Goal: Use online tool/utility: Utilize a website feature to perform a specific function

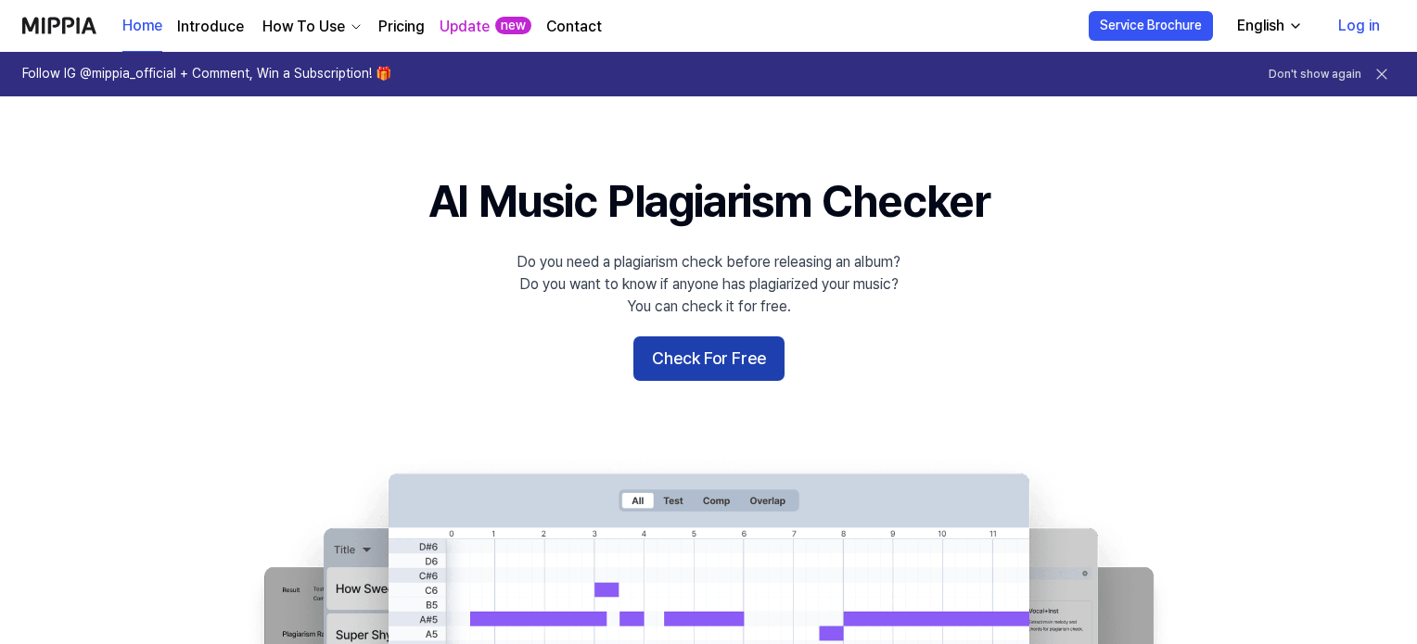
click at [724, 353] on button "Check For Free" at bounding box center [708, 359] width 151 height 45
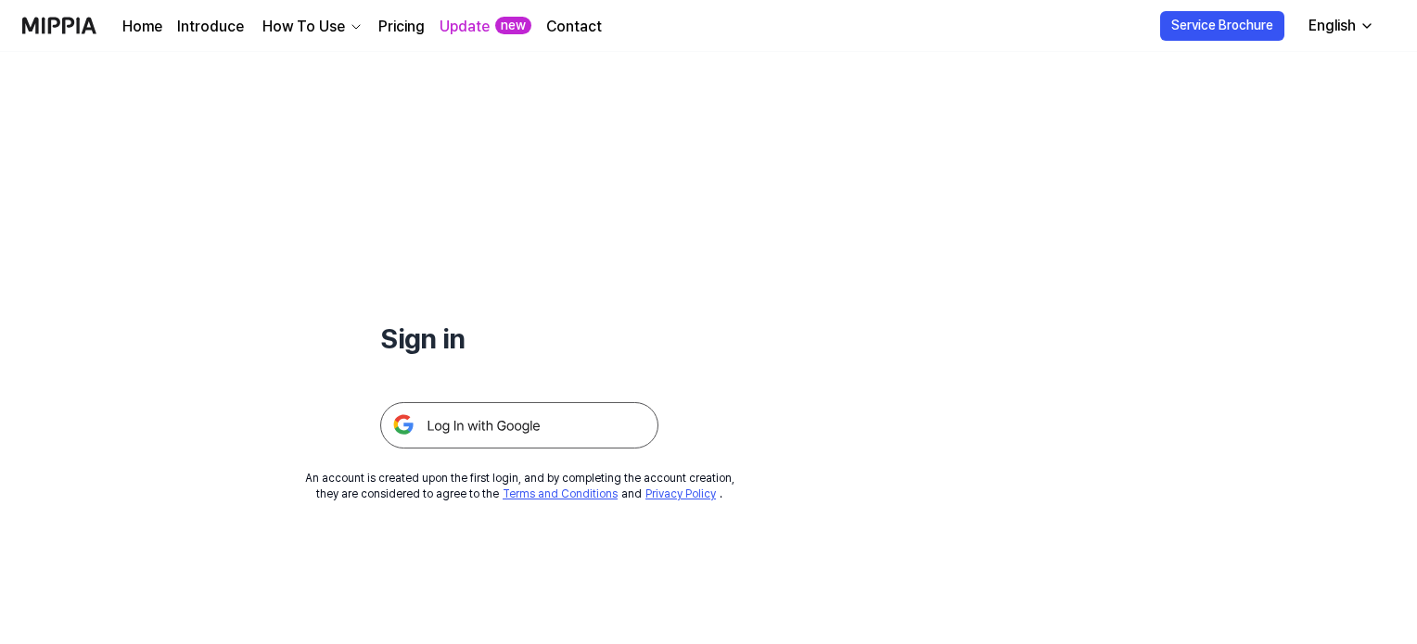
click at [539, 411] on img at bounding box center [519, 425] width 278 height 46
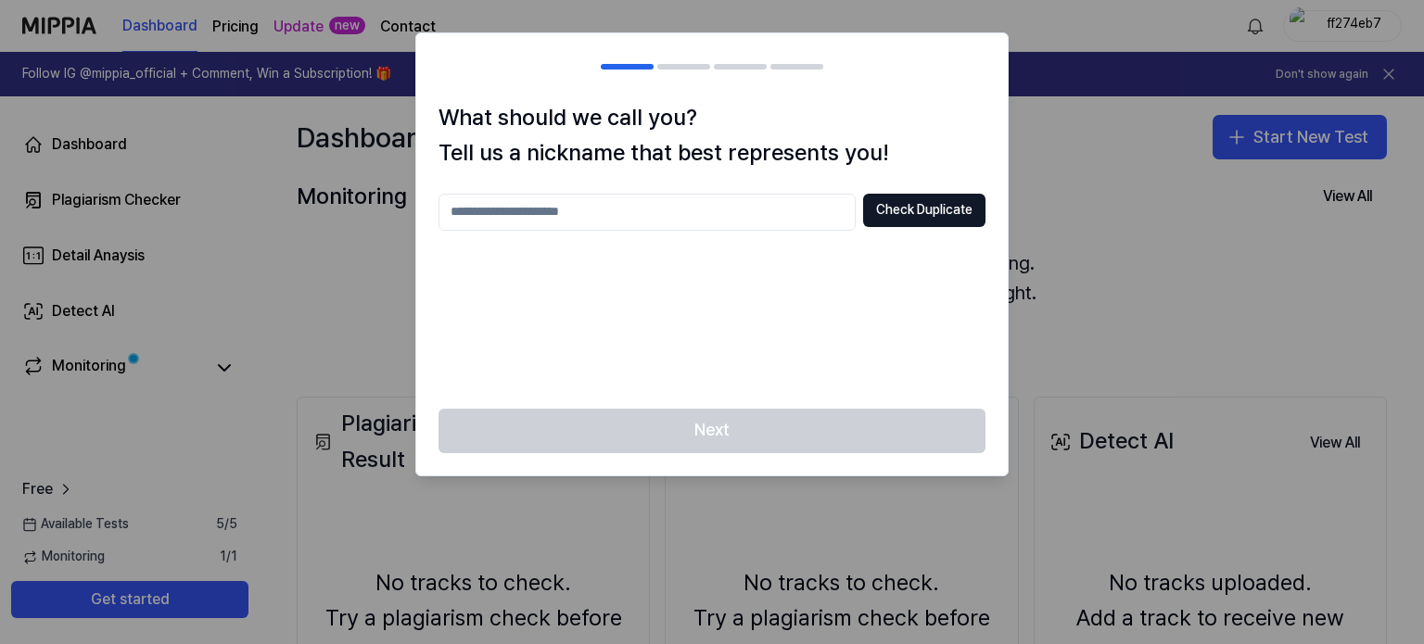
click at [722, 214] on input "text" at bounding box center [647, 212] width 417 height 37
type input "********"
click at [912, 217] on button "Check Duplicate" at bounding box center [924, 210] width 122 height 33
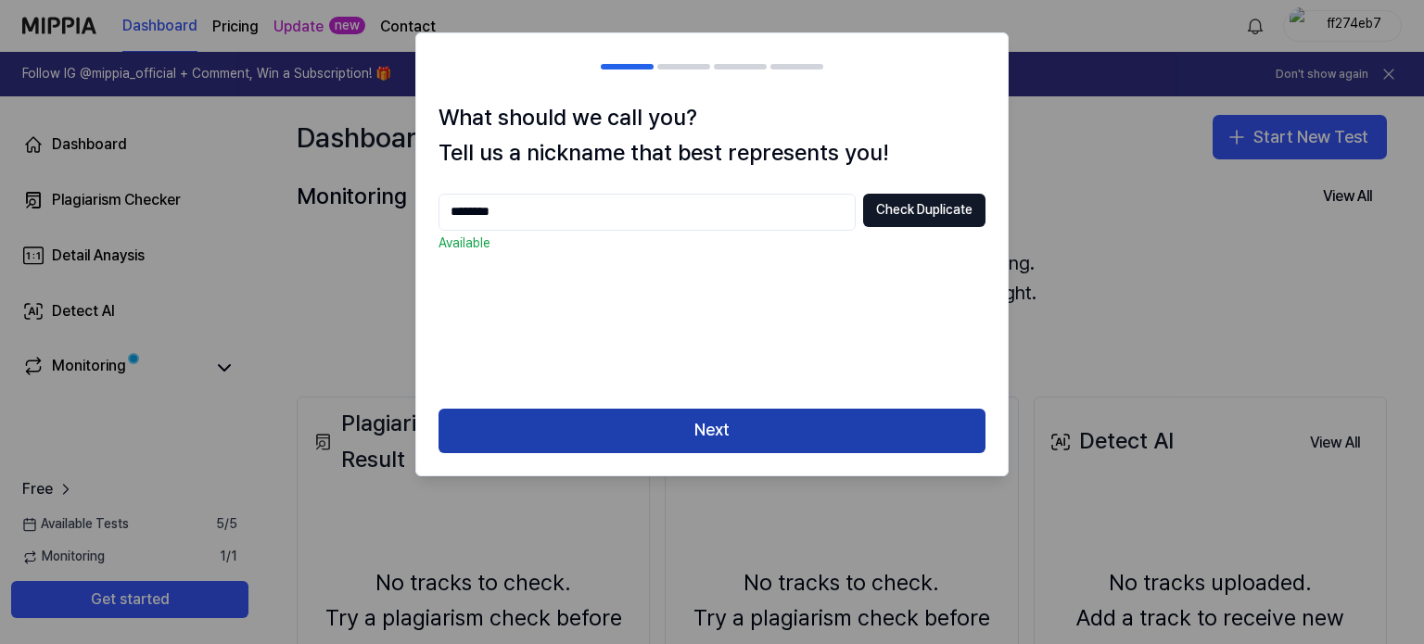
click at [695, 437] on button "Next" at bounding box center [712, 431] width 547 height 45
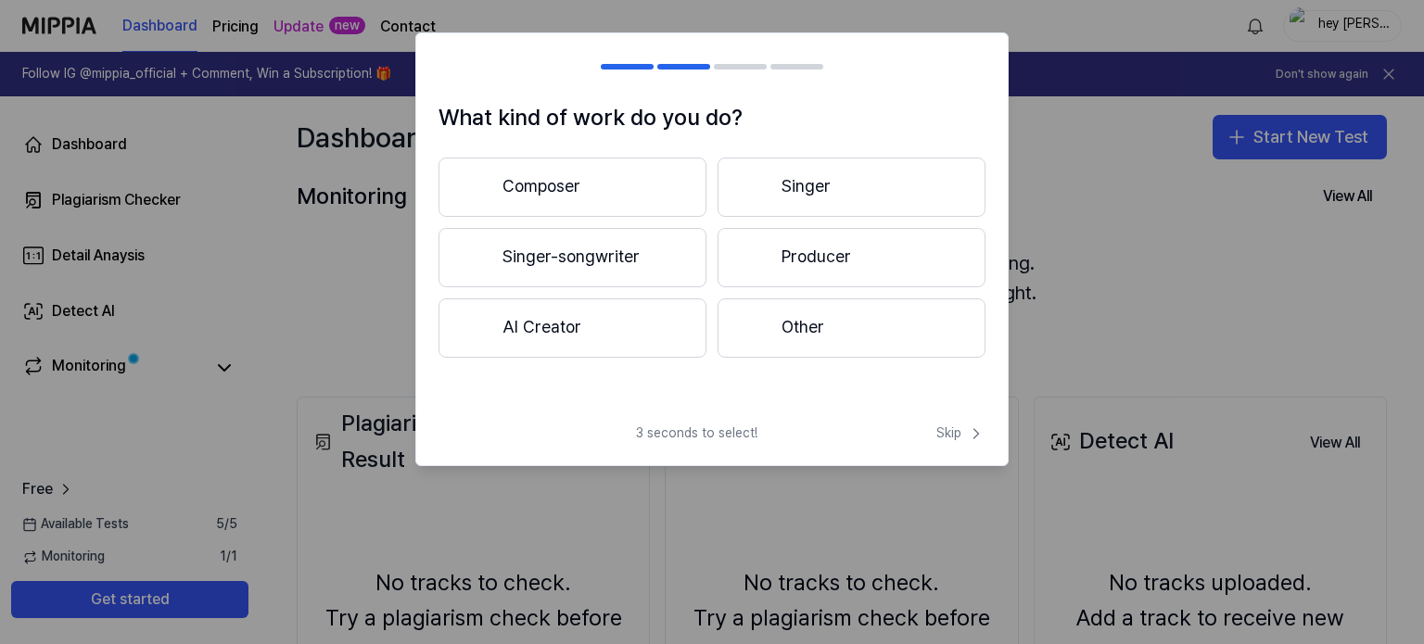
click at [604, 192] on button "Composer" at bounding box center [573, 187] width 268 height 59
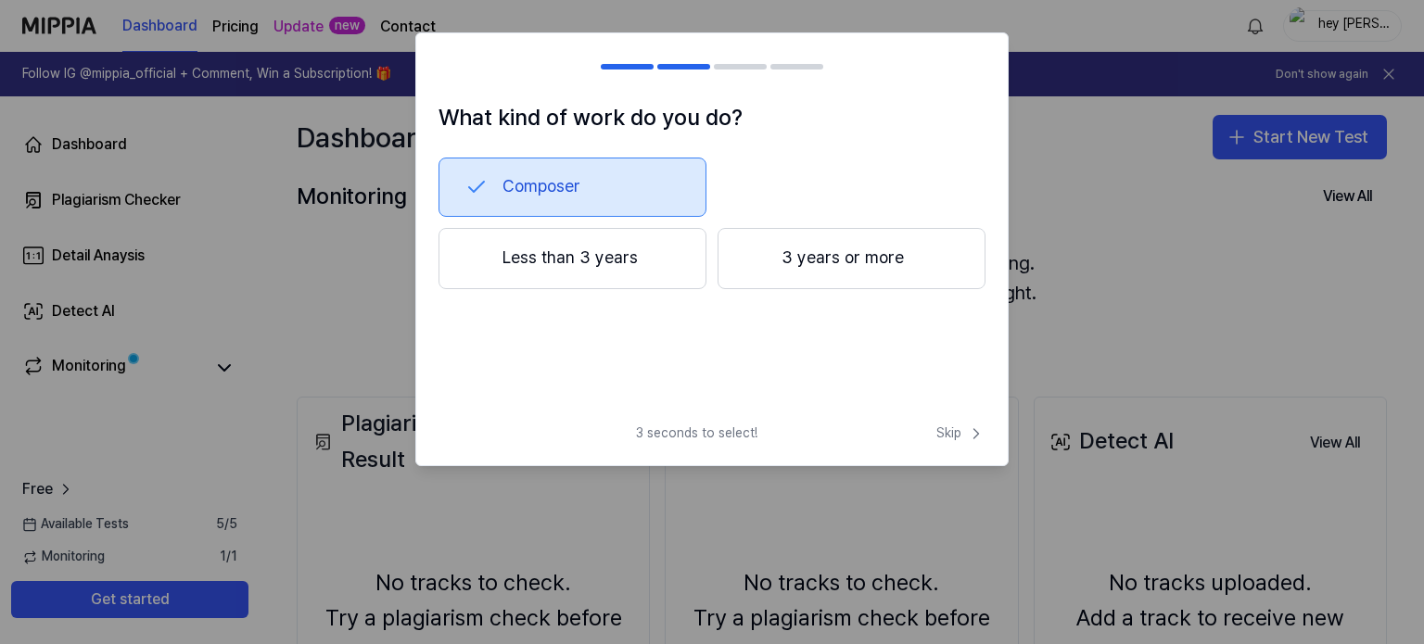
click at [616, 256] on button "Less than 3 years" at bounding box center [573, 258] width 268 height 61
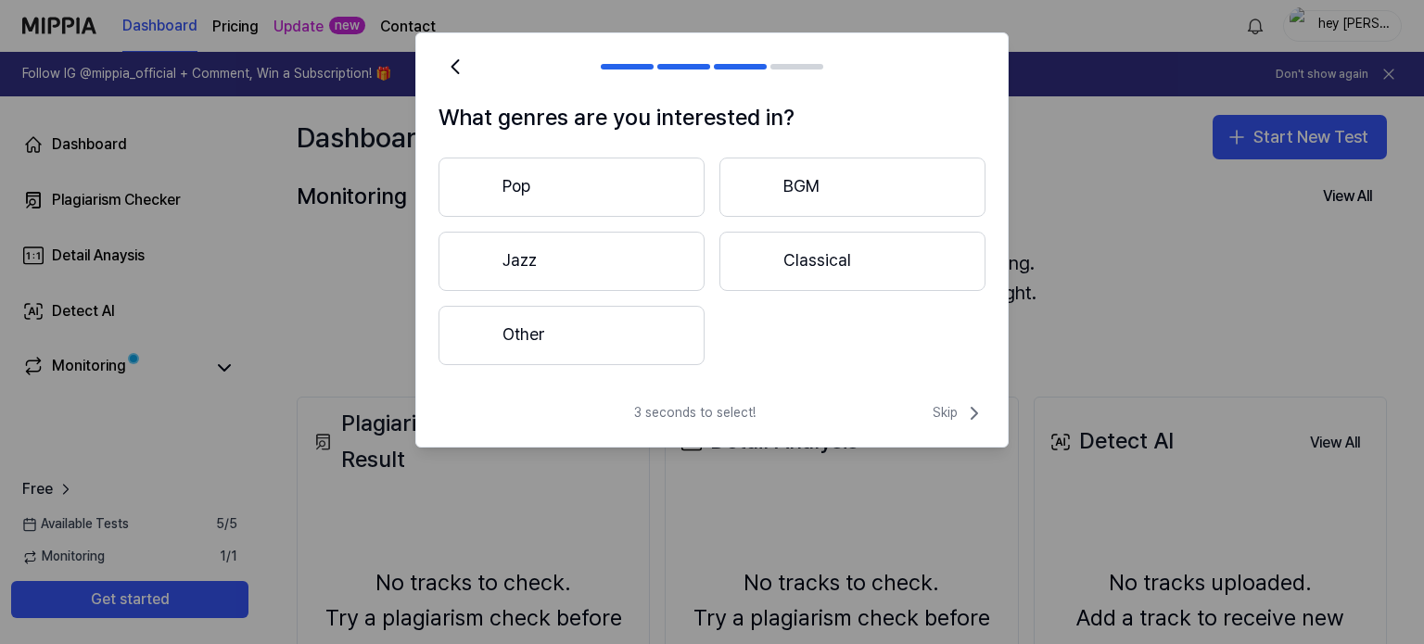
click at [646, 190] on button "Pop" at bounding box center [572, 187] width 266 height 59
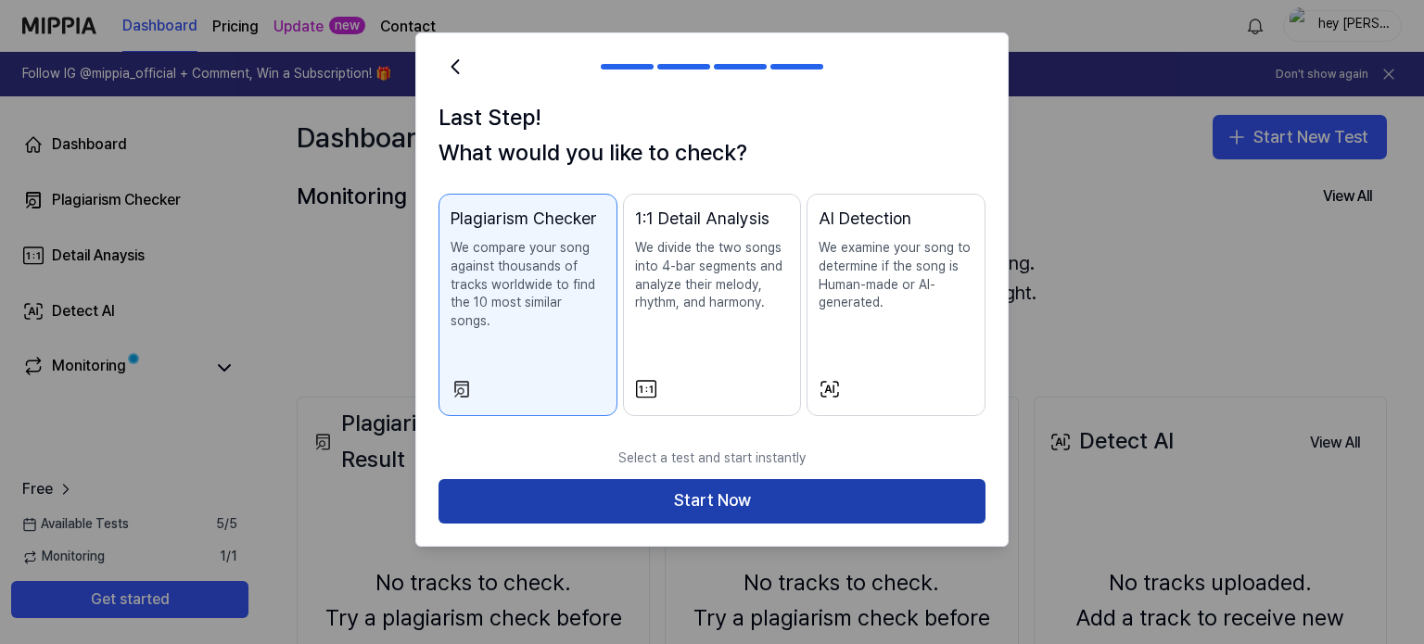
click at [757, 479] on button "Start Now" at bounding box center [712, 501] width 547 height 45
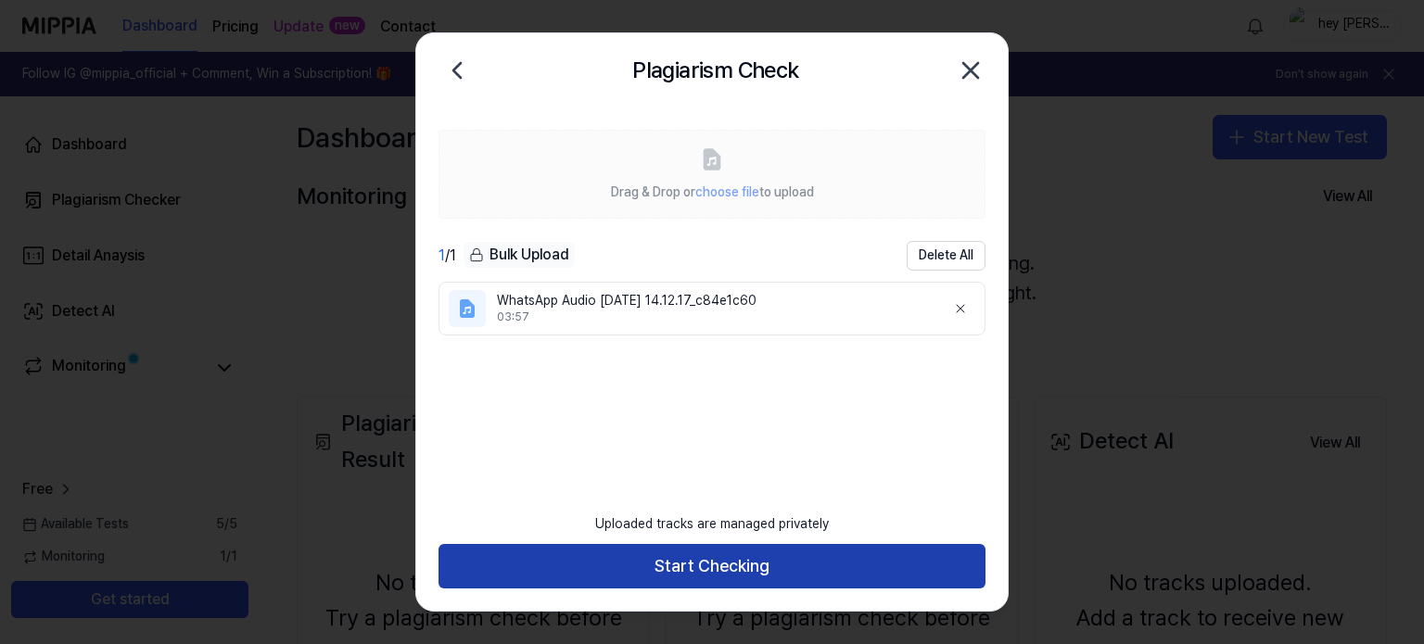
click at [774, 564] on button "Start Checking" at bounding box center [712, 566] width 547 height 45
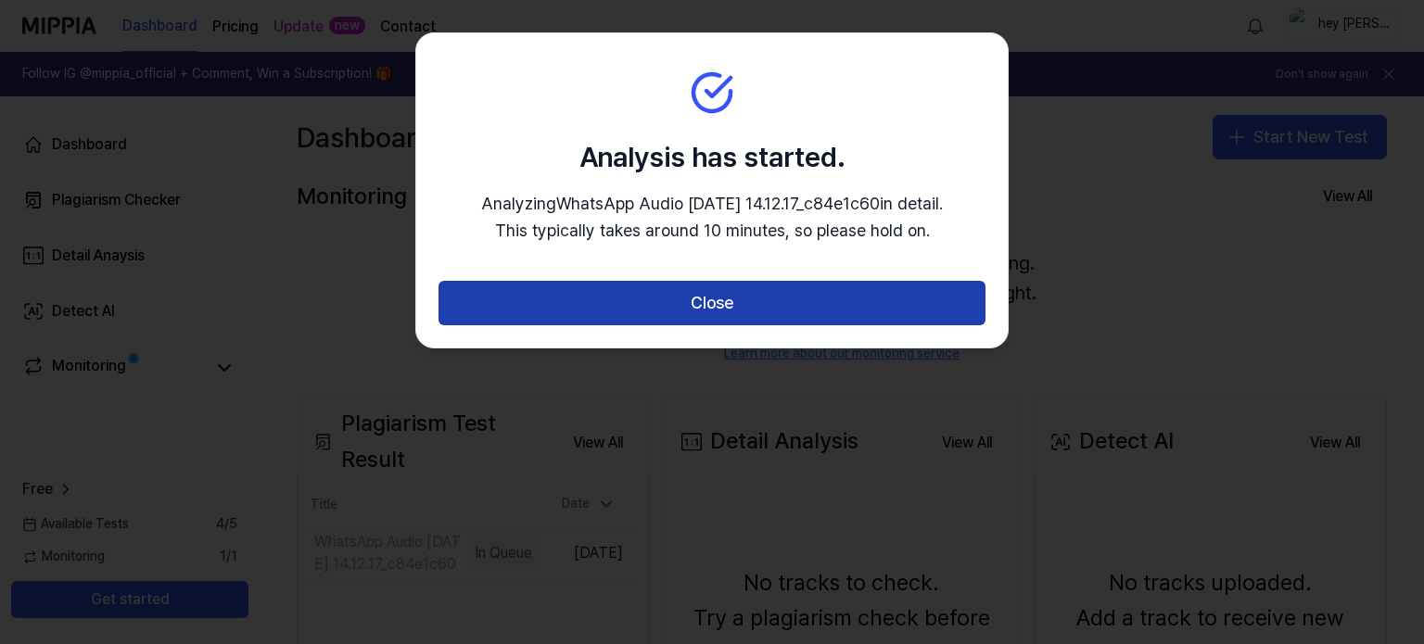
click at [848, 299] on button "Close" at bounding box center [712, 303] width 547 height 45
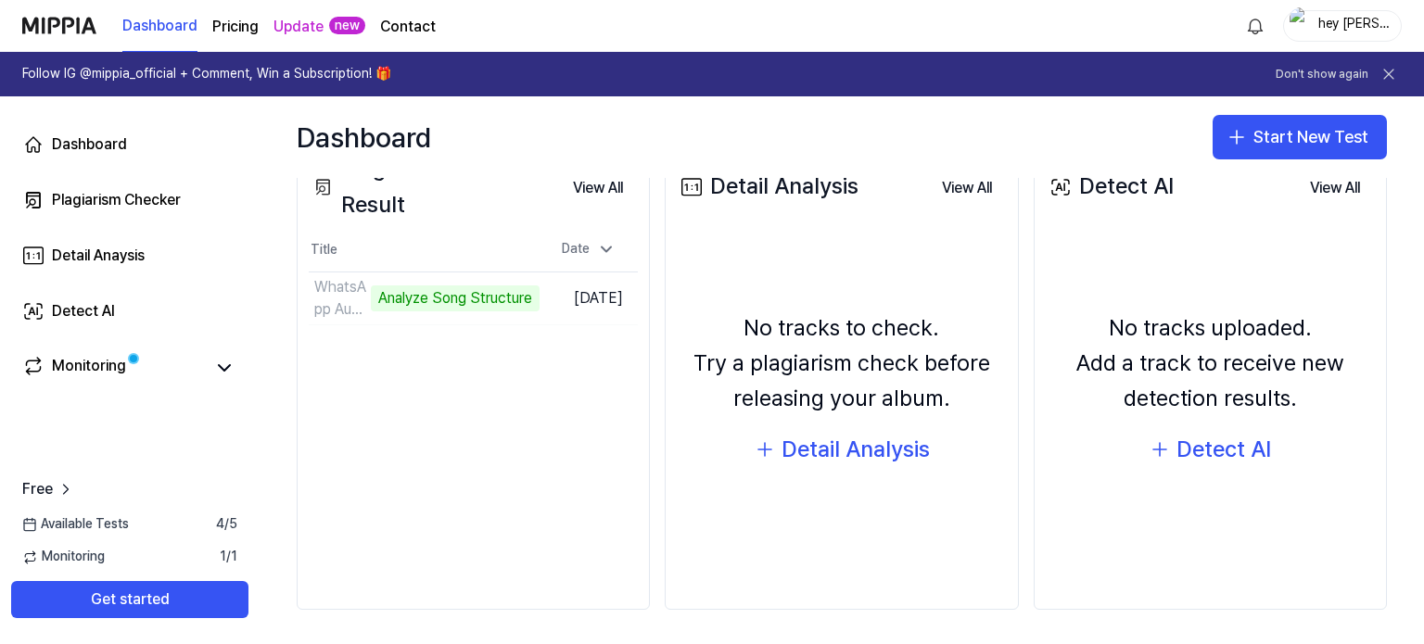
scroll to position [257, 0]
